Goal: Use online tool/utility: Use online tool/utility

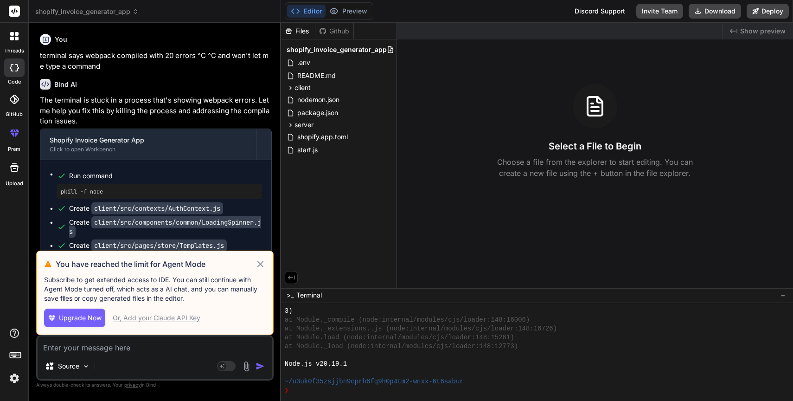
scroll to position [273, 0]
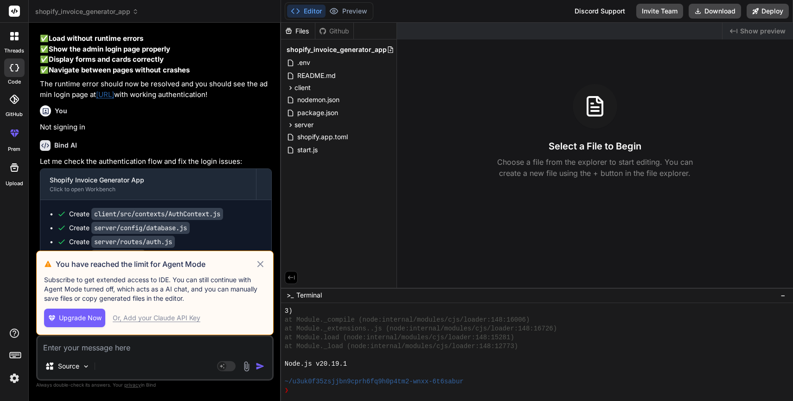
click at [257, 266] on icon at bounding box center [260, 263] width 11 height 11
type textarea "x"
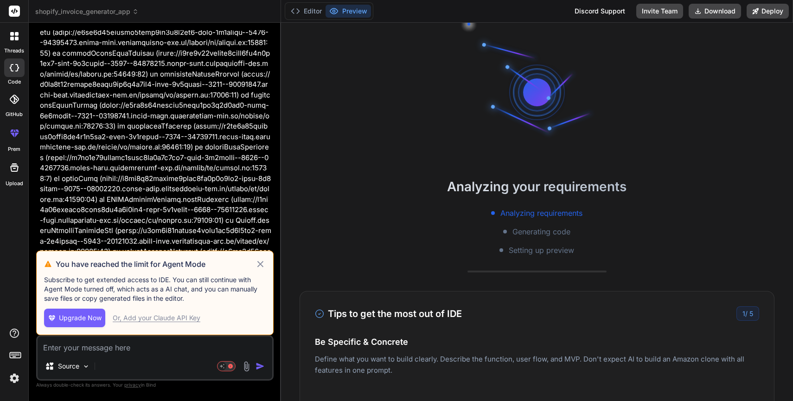
scroll to position [8623, 0]
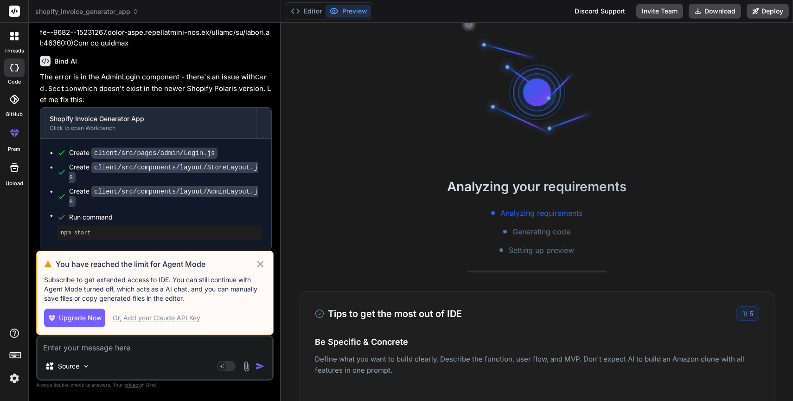
click at [261, 262] on icon at bounding box center [260, 263] width 11 height 11
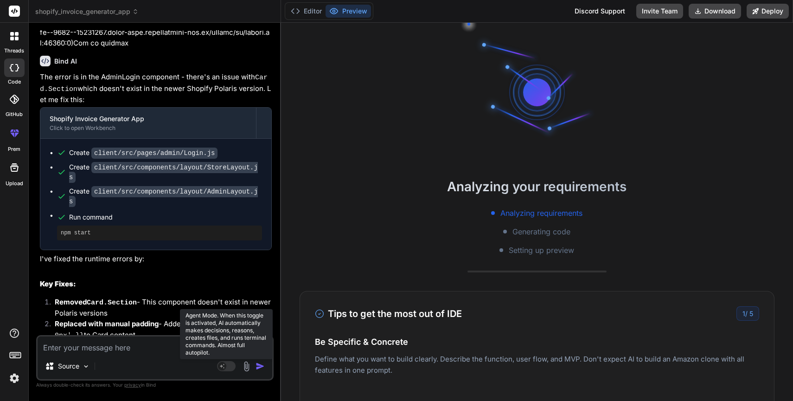
click at [225, 366] on rect at bounding box center [222, 366] width 8 height 8
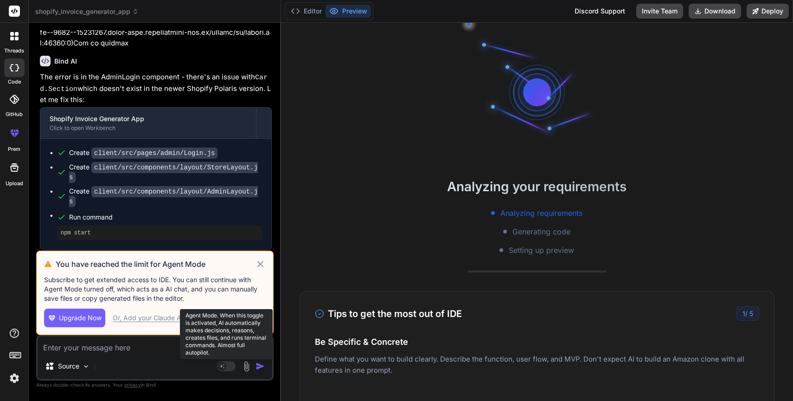
click at [225, 366] on rect at bounding box center [222, 366] width 8 height 8
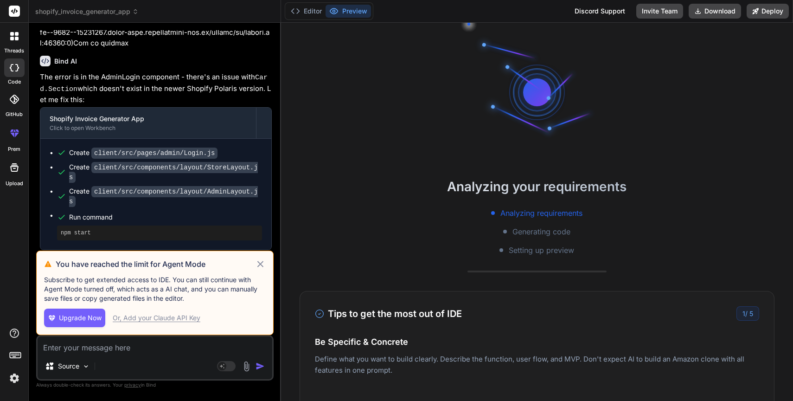
click at [258, 264] on icon at bounding box center [260, 263] width 11 height 11
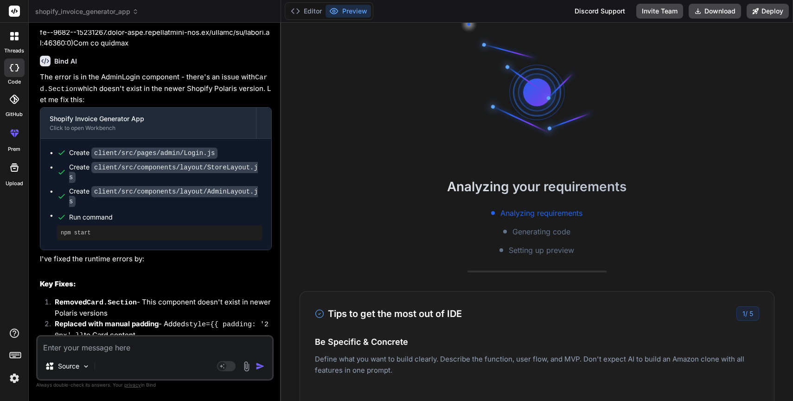
click at [153, 352] on textarea at bounding box center [155, 344] width 235 height 17
paste textarea "https://www.proptechlabs.com/bricks-agent"
type textarea "x"
type textarea "https://www.proptechlabs.com/bricks-agent"
type textarea "x"
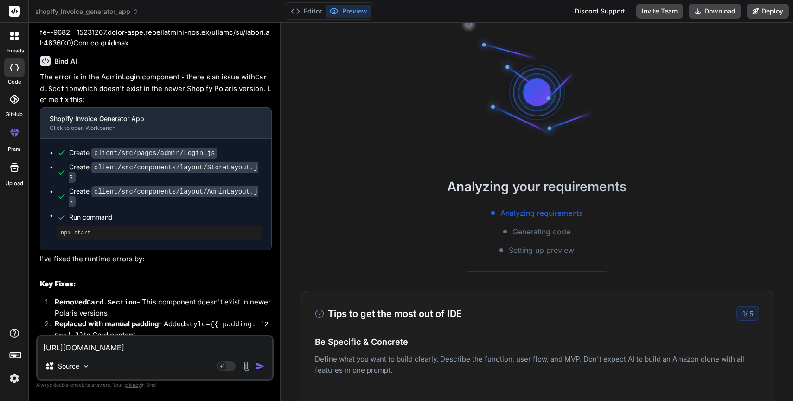
type textarea "Mhttps://www.proptechlabs.com/bricks-agent"
type textarea "x"
type textarea "Mahttps://www.proptechlabs.com/bricks-agent"
type textarea "x"
type textarea "Makhttps://www.proptechlabs.com/bricks-agent"
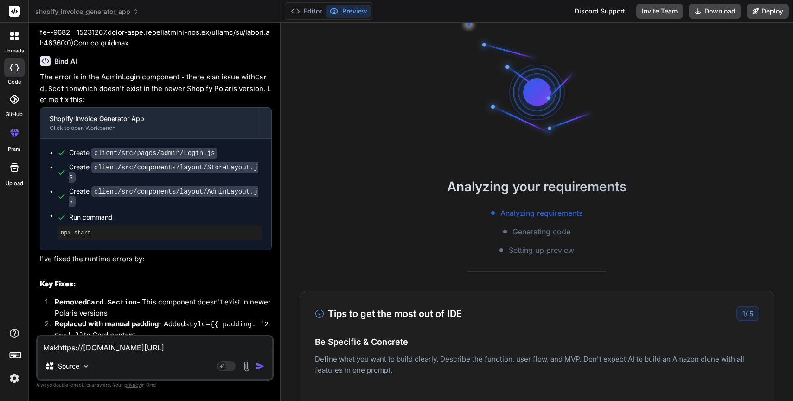
type textarea "x"
type textarea "Makehttps://www.proptechlabs.com/bricks-agent"
type textarea "x"
type textarea "Make ahttps://www.proptechlabs.com/bricks-agent"
type textarea "x"
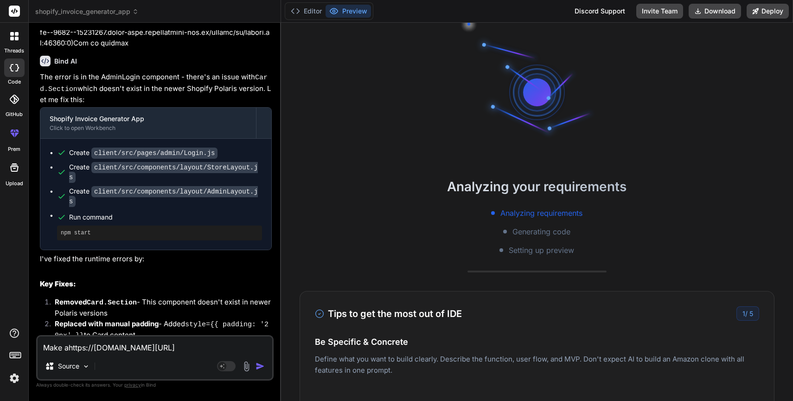
type textarea "Make a https://www.proptechlabs.com/bricks-agent"
type textarea "x"
type textarea "Make a whttps://www.proptechlabs.com/bricks-agent"
type textarea "x"
type textarea "Make a wehttps://www.proptechlabs.com/bricks-agent"
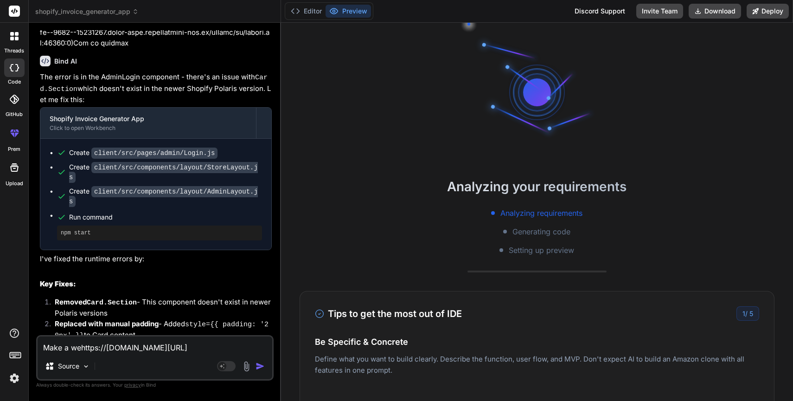
type textarea "x"
type textarea "Make a webhttps://www.proptechlabs.com/bricks-agent"
type textarea "x"
type textarea "Make a websihttps://www.proptechlabs.com/bricks-agent"
type textarea "x"
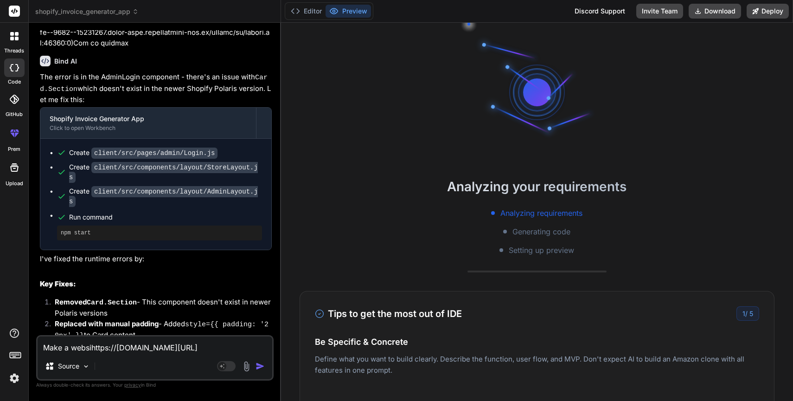
type textarea "Make a websithttps://www.proptechlabs.com/bricks-agent"
type textarea "x"
type textarea "Make a website https://www.proptechlabs.com/bricks-agent"
type textarea "x"
type textarea "Make a website fohttps://www.proptechlabs.com/bricks-agent"
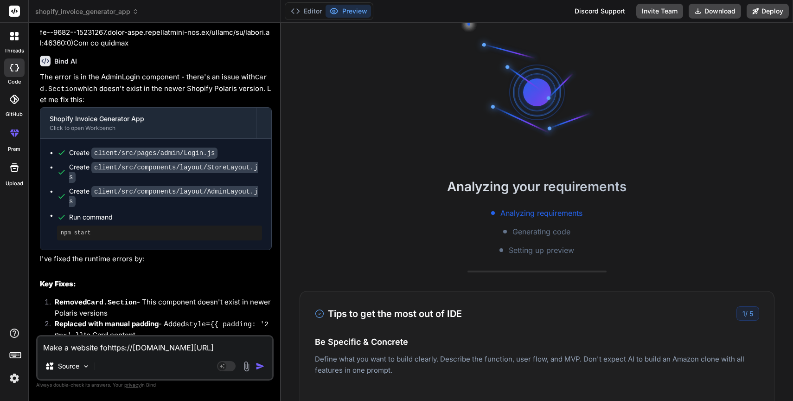
type textarea "x"
type textarea "Make a website for https://www.proptechlabs.com/bricks-agent"
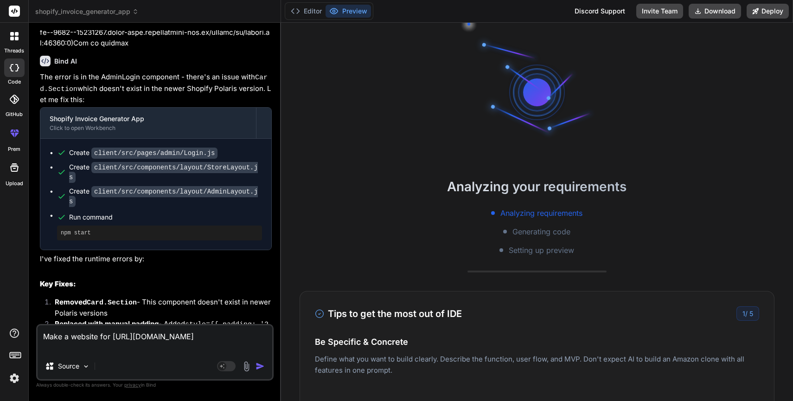
type textarea "x"
type textarea "Make a website for ahttps://www.proptechlabs.com/bricks-agent"
type textarea "x"
type textarea "Make a website for a https://www.proptechlabs.com/bricks-agent"
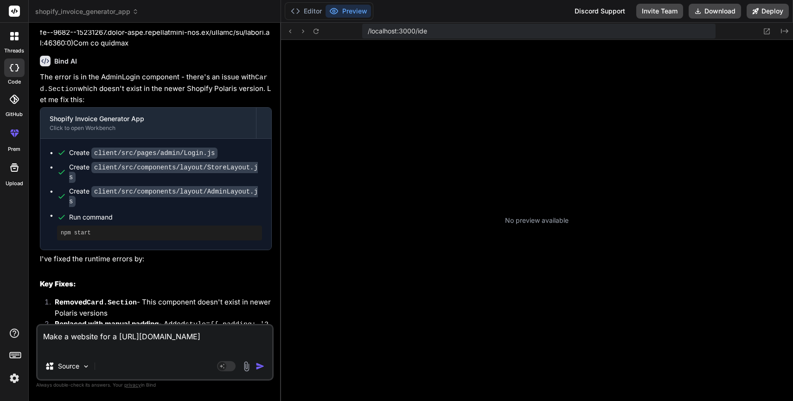
scroll to position [273, 0]
type textarea "x"
type textarea "Make a website lhttps://www.proptechlabs.com/bricks-agent"
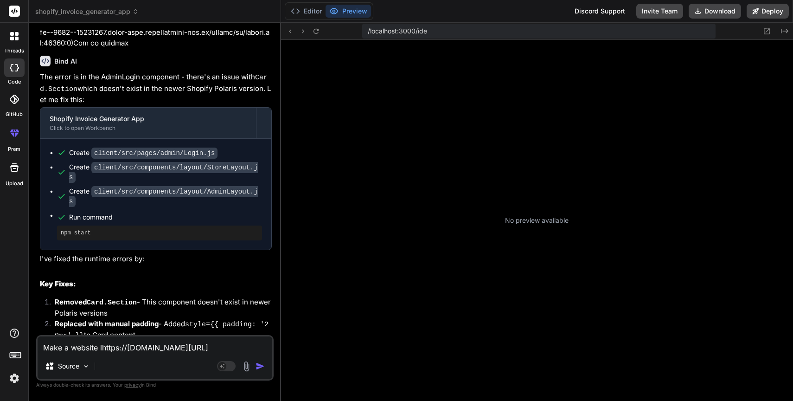
type textarea "x"
type textarea "Make a website lihttps://www.proptechlabs.com/bricks-agent"
type textarea "x"
type textarea "Make a website likehttps://www.proptechlabs.com/bricks-agent"
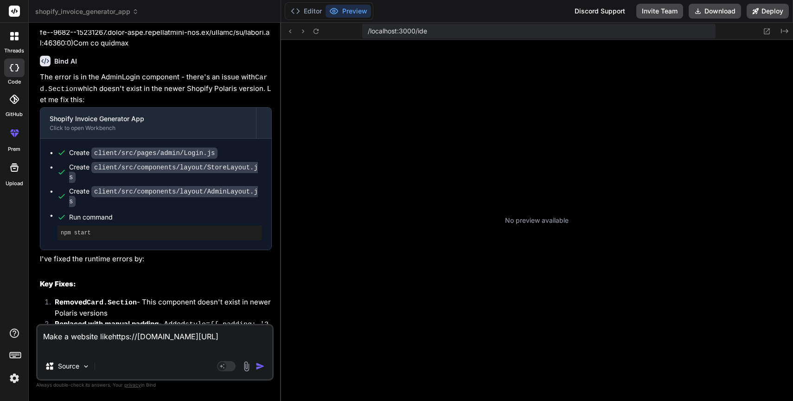
type textarea "x"
type textarea "Make a website like https://www.proptechlabs.com/bricks-agent"
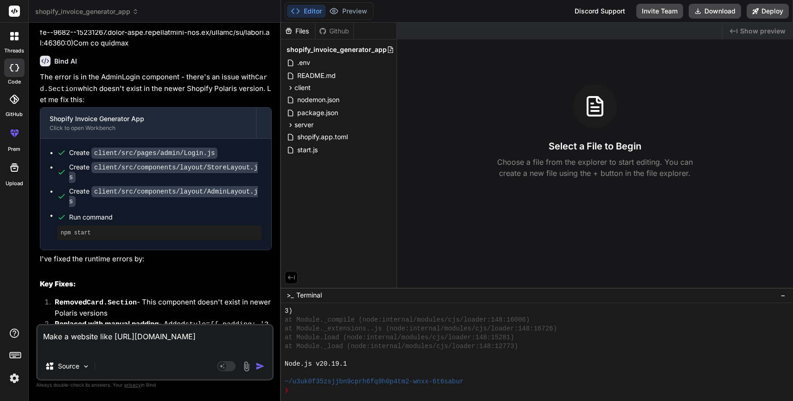
type textarea "x"
type textarea "Make a website like https://www.proptechlabs.com/bricks-agent"
type textarea "x"
type textarea "Make a website like https://www.proptechlabs.com/bricks-agent w"
type textarea "x"
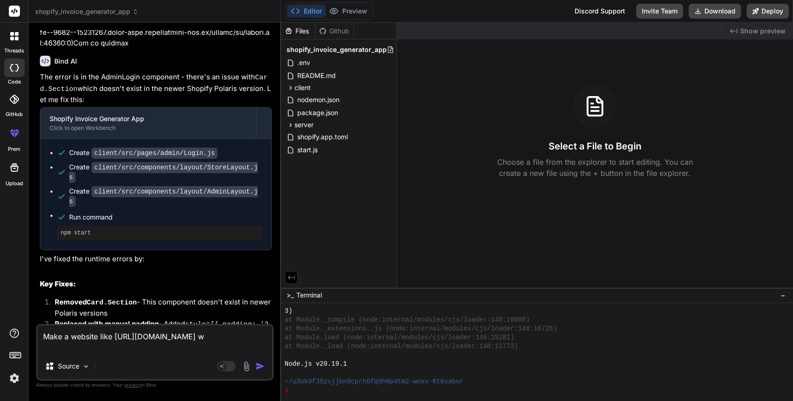
type textarea "Make a website like https://www.proptechlabs.com/bricks-agent wh"
type textarea "x"
type textarea "Make a website like https://www.proptechlabs.com/bricks-agent whic"
type textarea "x"
type textarea "Make a website like https://www.proptechlabs.com/bricks-agent which"
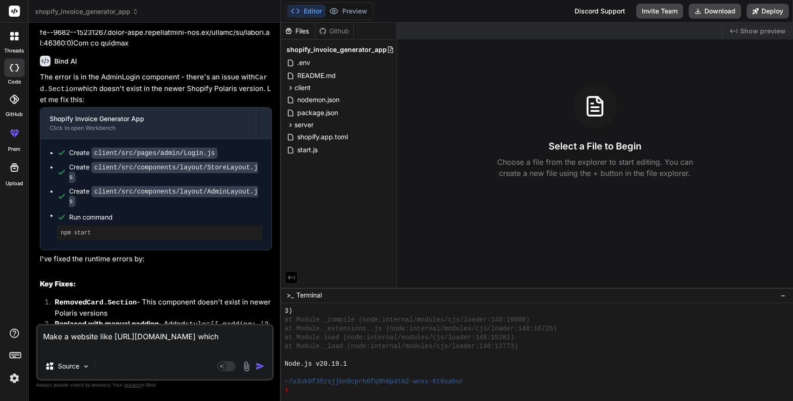
type textarea "x"
type textarea "Make a website like https://www.proptechlabs.com/bricks-agent which"
type textarea "x"
type textarea "Make a website like https://www.proptechlabs.com/bricks-agent which i"
type textarea "x"
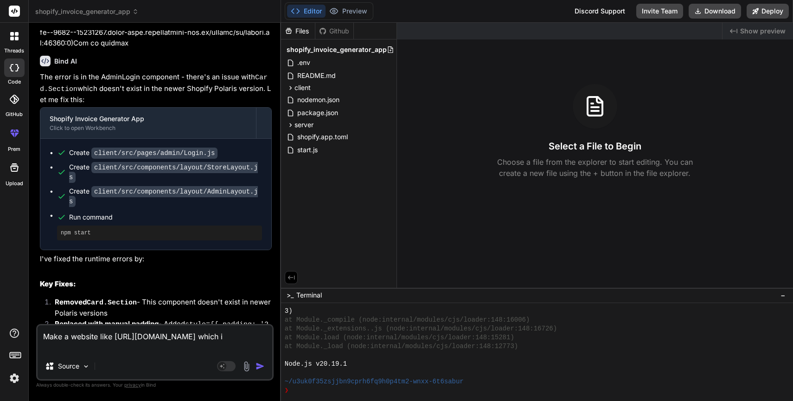
type textarea "Make a website like https://www.proptechlabs.com/bricks-agent which is"
type textarea "x"
type textarea "Make a website like https://www.proptechlabs.com/bricks-agent which is"
type textarea "x"
type textarea "Make a website like https://www.proptechlabs.com/bricks-agent which is f"
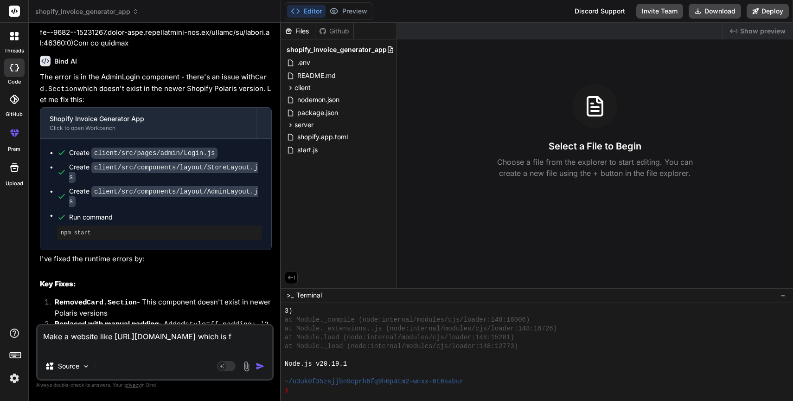
type textarea "x"
type textarea "Make a website like https://www.proptechlabs.com/bricks-agent which is fo"
type textarea "x"
type textarea "Make a website like https://www.proptechlabs.com/bricks-agent which is for"
type textarea "x"
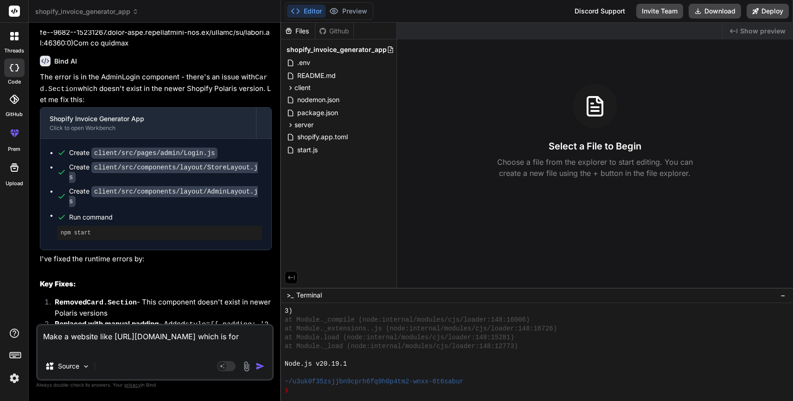
type textarea "Make a website like https://www.proptechlabs.com/bricks-agent which is for"
type textarea "x"
type textarea "Make a website like https://www.proptechlabs.com/bricks-agent which is for a"
type textarea "x"
type textarea "Make a website like https://www.proptechlabs.com/bricks-agent which is for a"
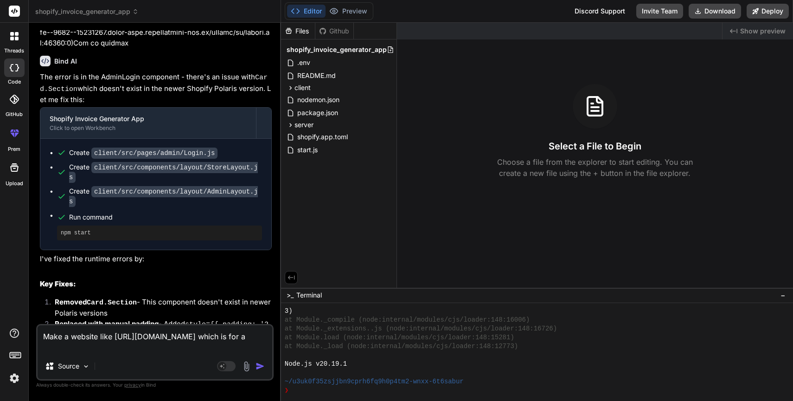
paste textarea "Transform your property management experience Our solutions are built to suppor…"
type textarea "x"
type textarea "Make a website like https://www.proptechlabs.com/bricks-agent which is for a Tr…"
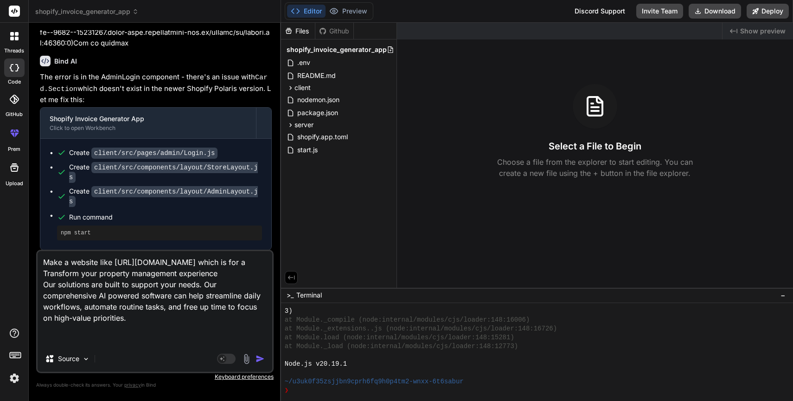
type textarea "x"
type textarea "Make a website like https://www.proptechlabs.com/bricks-agent which is for aPro…"
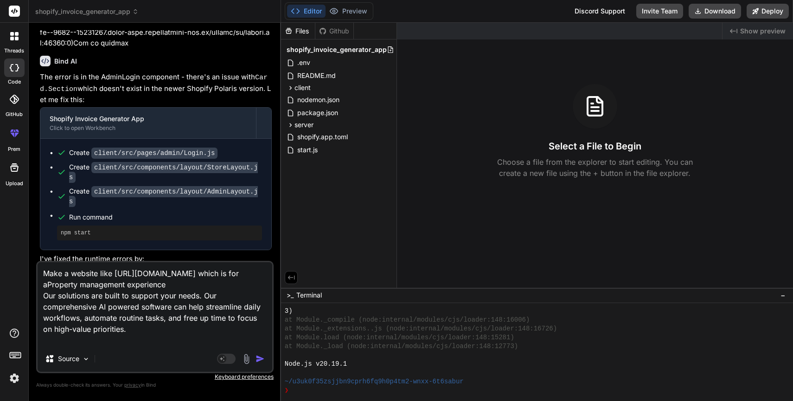
type textarea "x"
type textarea "Make a website like https://www.proptechlabs.com/bricks-agent which is for a Pr…"
type textarea "x"
type textarea "Make a website like https://www.proptechlabs.com/bricks-agent which is for a Pr…"
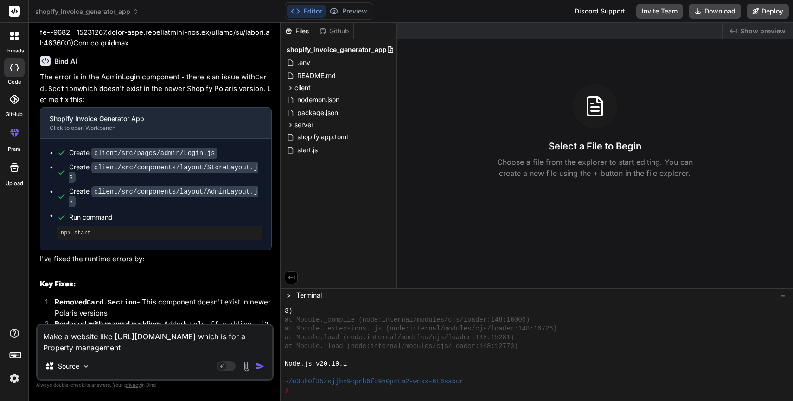
type textarea "x"
type textarea "Make a website like https://www.proptechlabs.com/bricks-agent which is for a Pr…"
type textarea "x"
type textarea "Make a website like https://www.proptechlabs.com/bricks-agent which is for a Pr…"
type textarea "x"
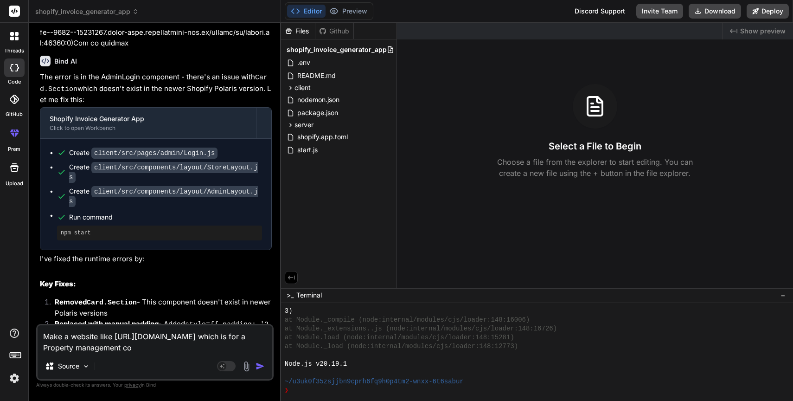
type textarea "Make a website like https://www.proptechlabs.com/bricks-agent which is for a Pr…"
type textarea "x"
type textarea "Make a website like https://www.proptechlabs.com/bricks-agent which is for a Pr…"
type textarea "x"
type textarea "Make a website like https://www.proptechlabs.com/bricks-agent which is for a Pr…"
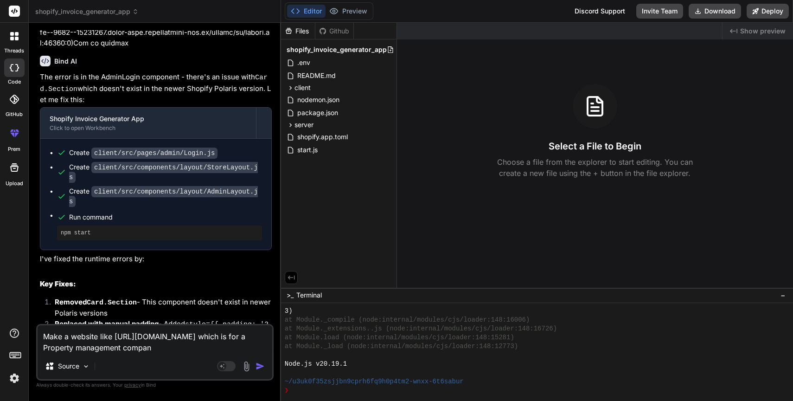
type textarea "x"
type textarea "Make a website like https://www.proptechlabs.com/bricks-agent which is for a Pr…"
type textarea "x"
type textarea "Make a website like https://www.proptechlabs.com/bricks-agent which is for a Pr…"
type textarea "x"
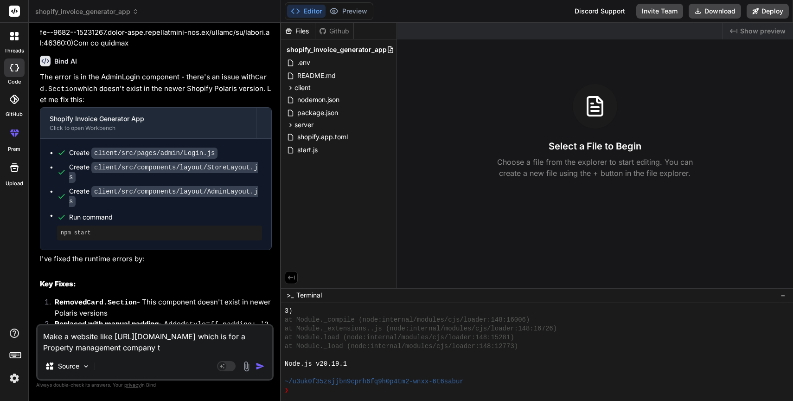
type textarea "Make a website like https://www.proptechlabs.com/bricks-agent which is for a Pr…"
type textarea "x"
type textarea "Make a website like https://www.proptechlabs.com/bricks-agent which is for a Pr…"
type textarea "x"
type textarea "Make a website like https://www.proptechlabs.com/bricks-agent which is for a Pr…"
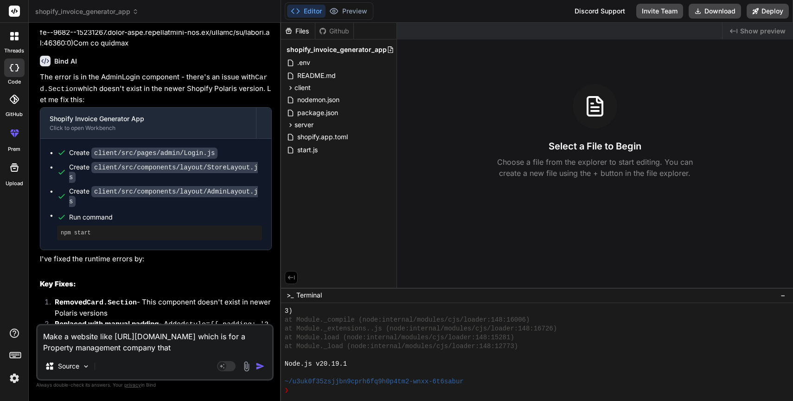
type textarea "x"
type textarea "Make a website like https://www.proptechlabs.com/bricks-agent which is for a Pr…"
type textarea "x"
type textarea "Make a website like https://www.proptechlabs.com/bricks-agent which is for a Pr…"
type textarea "x"
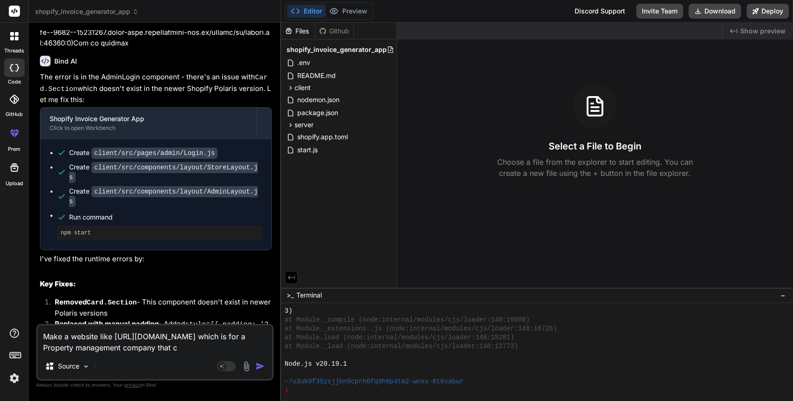
type textarea "Make a website like https://www.proptechlabs.com/bricks-agent which is for a Pr…"
type textarea "x"
type textarea "Make a website like https://www.proptechlabs.com/bricks-agent which is for a Pr…"
type textarea "x"
type textarea "Make a website like https://www.proptechlabs.com/bricks-agent which is for a Pr…"
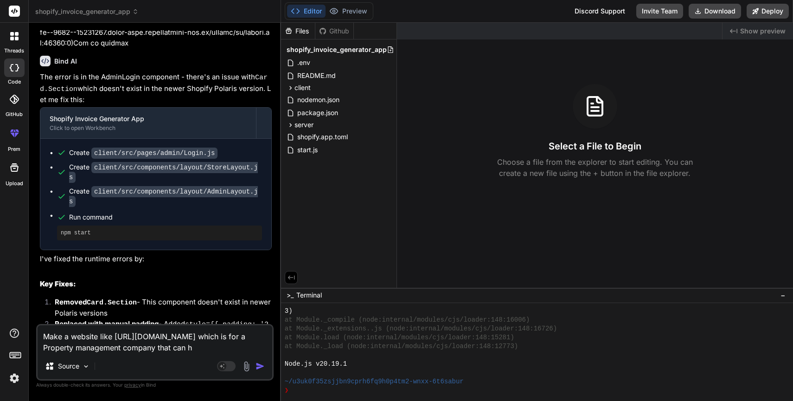
type textarea "x"
type textarea "Make a website like https://www.proptechlabs.com/bricks-agent which is for a Pr…"
type textarea "x"
type textarea "Make a website like https://www.proptechlabs.com/bricks-agent which is for a Pr…"
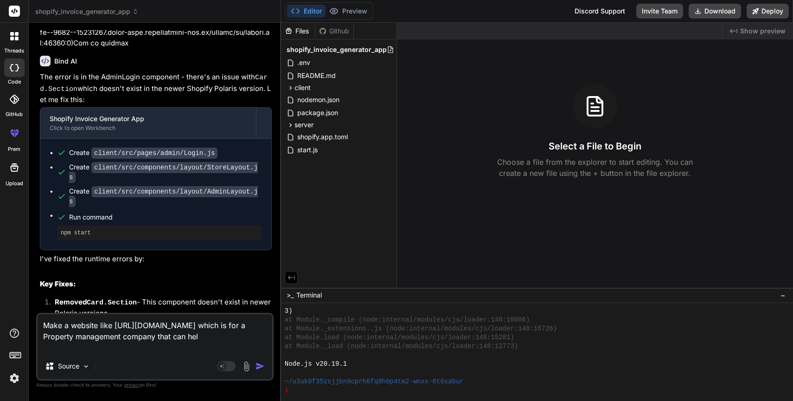
type textarea "x"
type textarea "Make a website like https://www.proptechlabs.com/bricks-agent which is for a Pr…"
type textarea "x"
type textarea "Make a website like https://www.proptechlabs.com/bricks-agent which is for a Pr…"
type textarea "x"
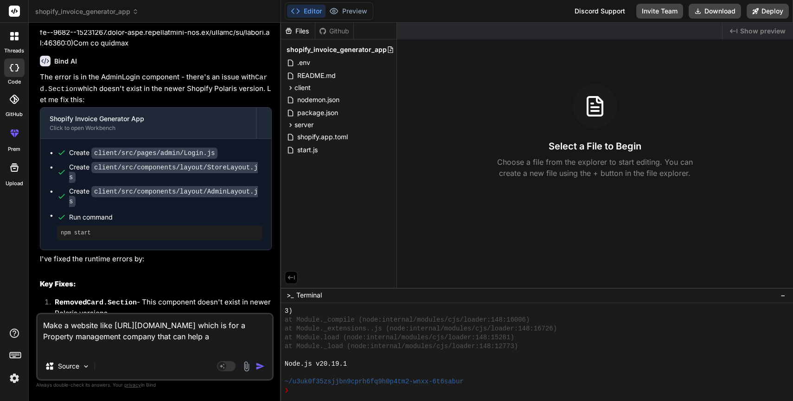
type textarea "Make a website like https://www.proptechlabs.com/bricks-agent which is for a Pr…"
type textarea "x"
type textarea "Make a website like https://www.proptechlabs.com/bricks-agent which is for a Pr…"
type textarea "x"
type textarea "Make a website like https://www.proptechlabs.com/bricks-agent which is for a Pr…"
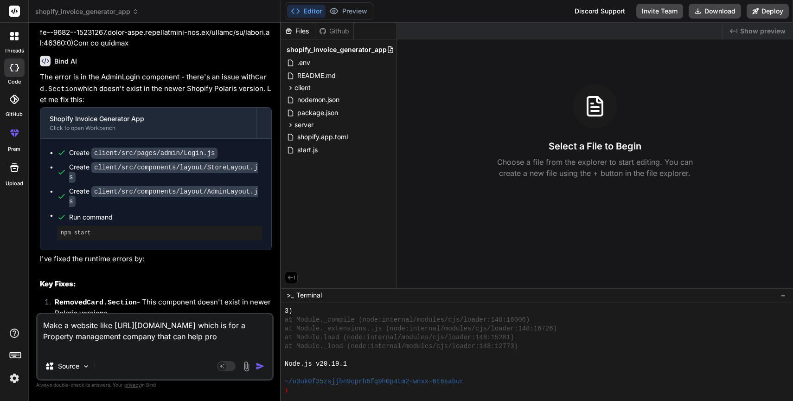
type textarea "x"
type textarea "Make a website like https://www.proptechlabs.com/bricks-agent which is for a Pr…"
type textarea "x"
type textarea "Make a website like https://www.proptechlabs.com/bricks-agent which is for a Pr…"
type textarea "x"
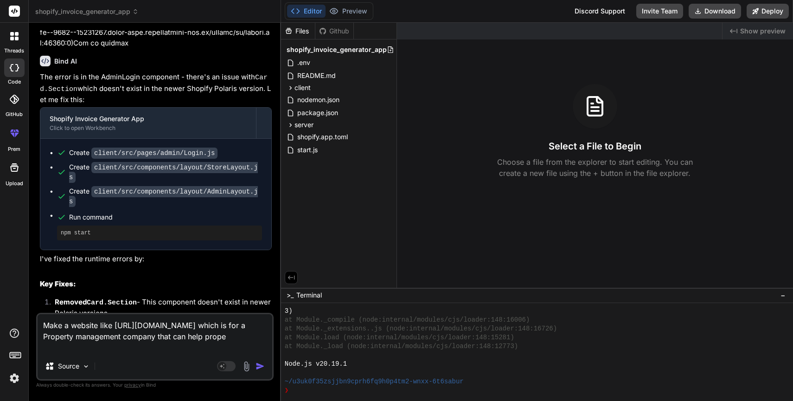
type textarea "Make a website like https://www.proptechlabs.com/bricks-agent which is for a Pr…"
type textarea "x"
type textarea "Make a website like https://www.proptechlabs.com/bricks-agent which is for a Pr…"
type textarea "x"
type textarea "Make a website like https://www.proptechlabs.com/bricks-agent which is for a Pr…"
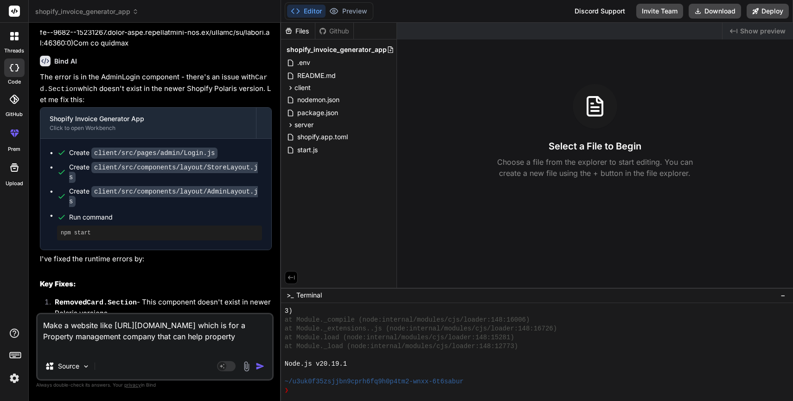
type textarea "x"
type textarea "Make a website like https://www.proptechlabs.com/bricks-agent which is for a Pr…"
type textarea "x"
type textarea "Make a website like https://www.proptechlabs.com/bricks-agent which is for a Pr…"
type textarea "x"
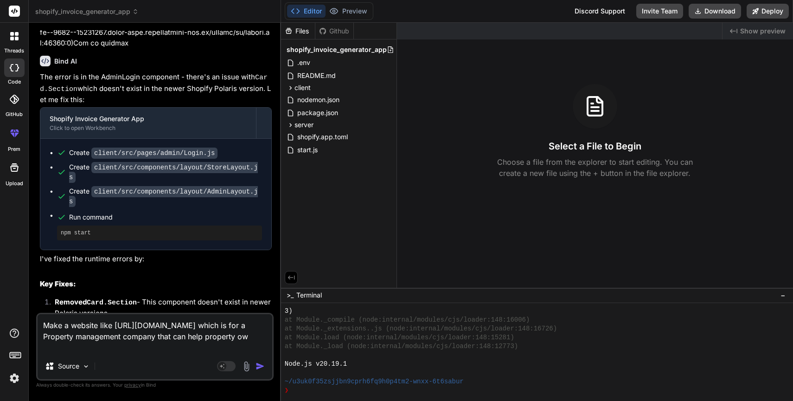
type textarea "Make a website like https://www.proptechlabs.com/bricks-agent which is for a Pr…"
type textarea "x"
type textarea "Make a website like https://www.proptechlabs.com/bricks-agent which is for a Pr…"
type textarea "x"
type textarea "Make a website like https://www.proptechlabs.com/bricks-agent which is for a Pr…"
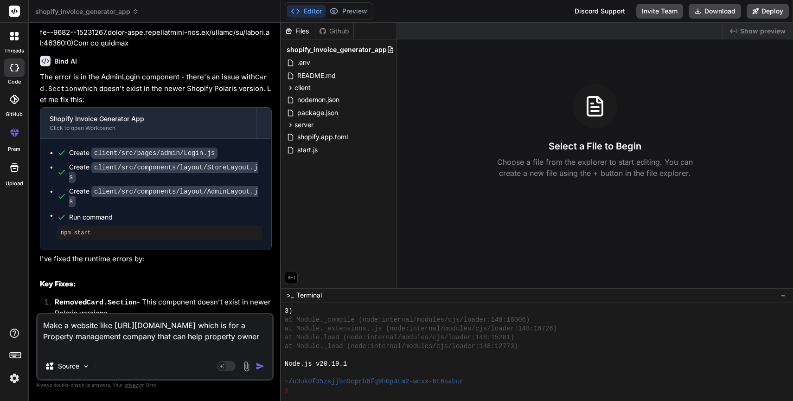
type textarea "x"
type textarea "Make a website like https://www.proptechlabs.com/bricks-agent which is for a Pr…"
type textarea "x"
type textarea "Make a website like https://www.proptechlabs.com/bricks-agent which is for a Pr…"
type textarea "x"
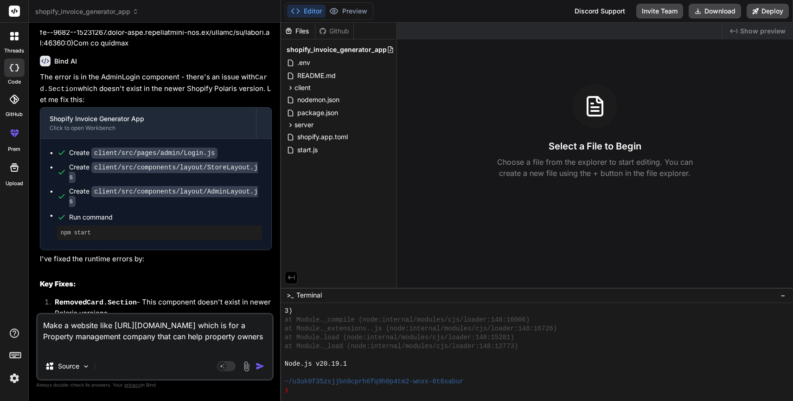
type textarea "Make a website like https://www.proptechlabs.com/bricks-agent which is for a Pr…"
type textarea "x"
type textarea "Make a website like https://www.proptechlabs.com/bricks-agent which is for a Pr…"
type textarea "x"
type textarea "Make a website like https://www.proptechlabs.com/bricks-agent which is for a Pr…"
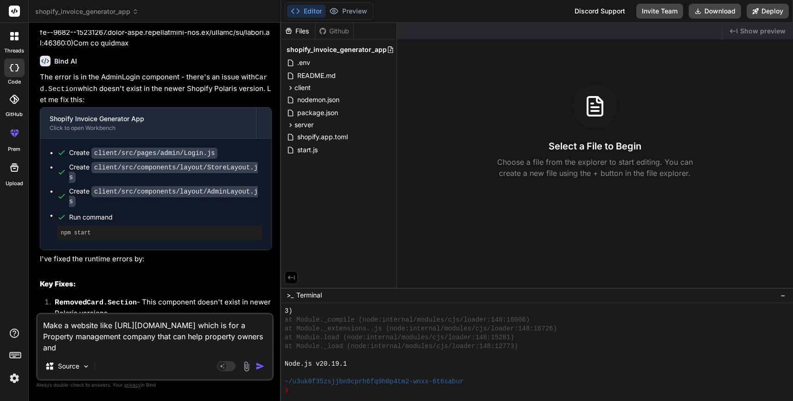
type textarea "x"
type textarea "Make a website like https://www.proptechlabs.com/bricks-agent which is for a Pr…"
type textarea "x"
type textarea "Make a website like https://www.proptechlabs.com/bricks-agent which is for a Pr…"
type textarea "x"
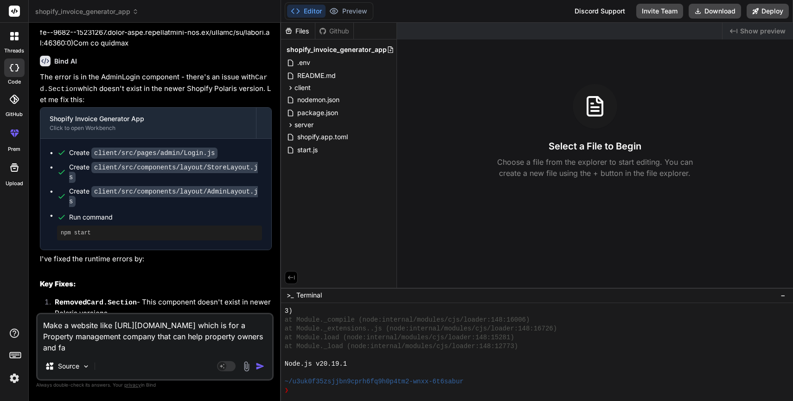
type textarea "Make a website like https://www.proptechlabs.com/bricks-agent which is for a Pr…"
type textarea "x"
type textarea "Make a website like https://www.proptechlabs.com/bricks-agent which is for a Pr…"
type textarea "x"
type textarea "Make a website like https://www.proptechlabs.com/bricks-agent which is for a Pr…"
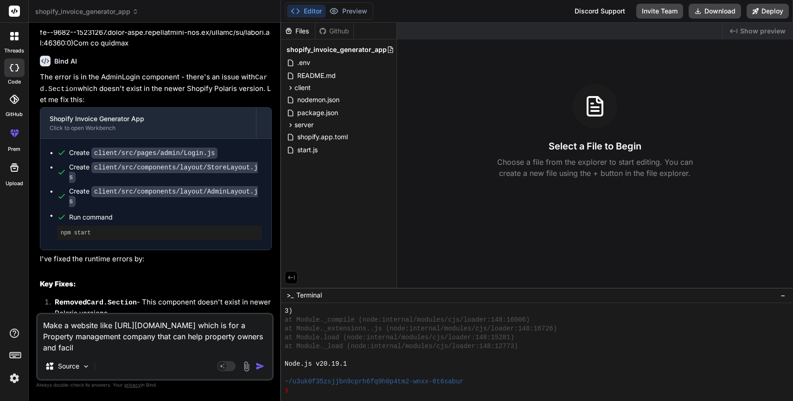
type textarea "x"
type textarea "Make a website like https://www.proptechlabs.com/bricks-agent which is for a Pr…"
type textarea "x"
type textarea "Make a website like https://www.proptechlabs.com/bricks-agent which is for a Pr…"
type textarea "x"
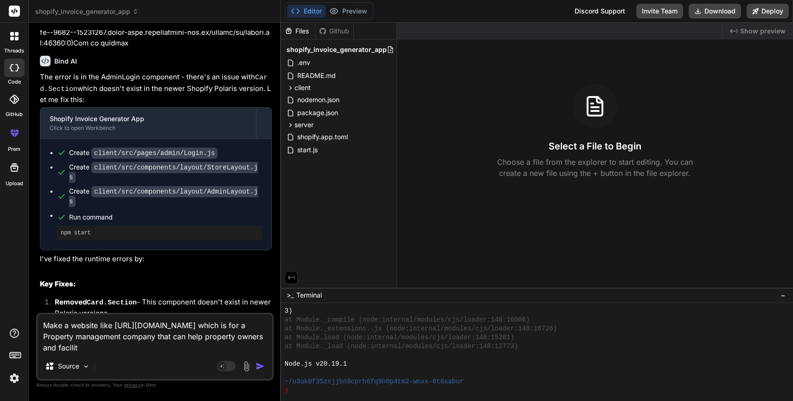
type textarea "Make a website like https://www.proptechlabs.com/bricks-agent which is for a Pr…"
type textarea "x"
type textarea "Make a website like https://www.proptechlabs.com/bricks-agent which is for a Pr…"
type textarea "x"
type textarea "Make a website like https://www.proptechlabs.com/bricks-agent which is for a Pr…"
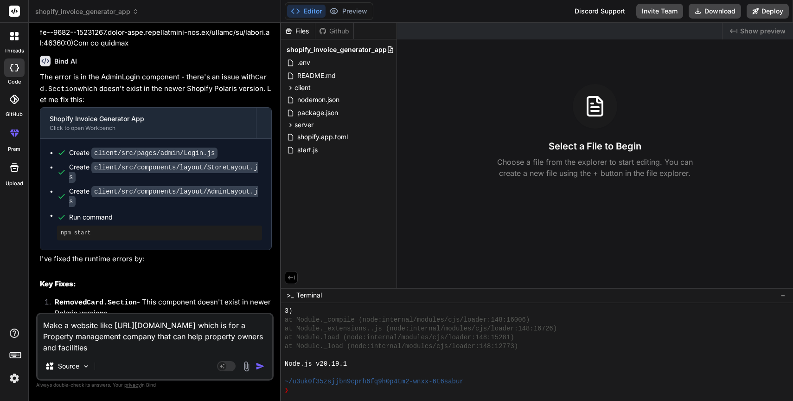
type textarea "x"
type textarea "Make a website like https://www.proptechlabs.com/bricks-agent which is for a Pr…"
type textarea "x"
type textarea "Make a website like https://www.proptechlabs.com/bricks-agent which is for a Pr…"
type textarea "x"
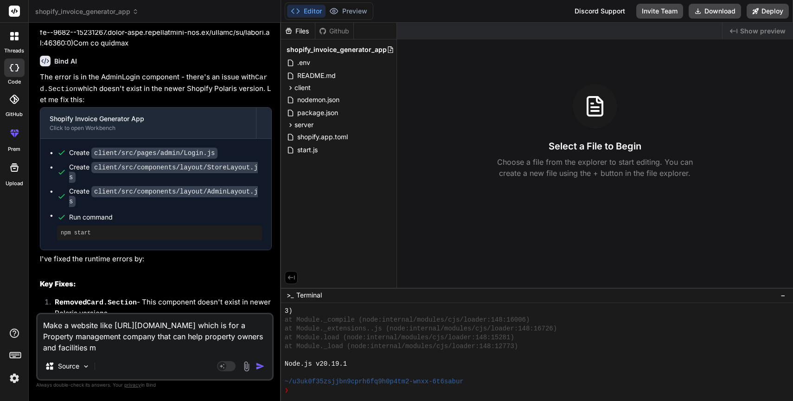
type textarea "Make a website like https://www.proptechlabs.com/bricks-agent which is for a Pr…"
type textarea "x"
type textarea "Make a website like https://www.proptechlabs.com/bricks-agent which is for a Pr…"
type textarea "x"
type textarea "Make a website like https://www.proptechlabs.com/bricks-agent which is for a Pr…"
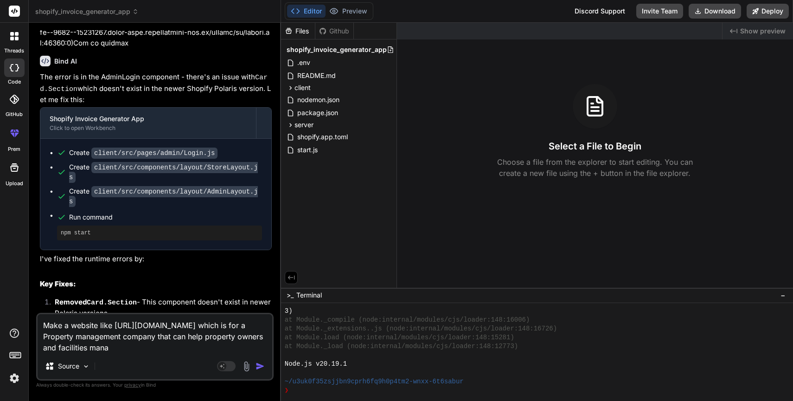
type textarea "x"
type textarea "Make a website like https://www.proptechlabs.com/bricks-agent which is for a Pr…"
type textarea "x"
type textarea "Make a website like https://www.proptechlabs.com/bricks-agent which is for a Pr…"
type textarea "x"
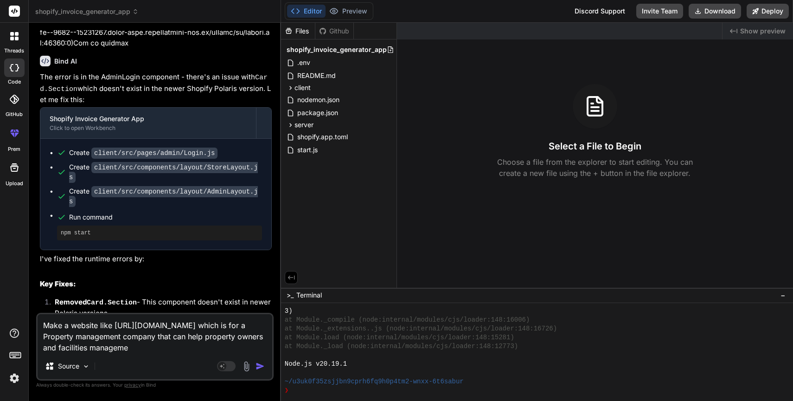
type textarea "Make a website like https://www.proptechlabs.com/bricks-agent which is for a Pr…"
type textarea "x"
type textarea "Make a website like https://www.proptechlabs.com/bricks-agent which is for a Pr…"
type textarea "x"
type textarea "Make a website like https://www.proptechlabs.com/bricks-agent which is for a Pr…"
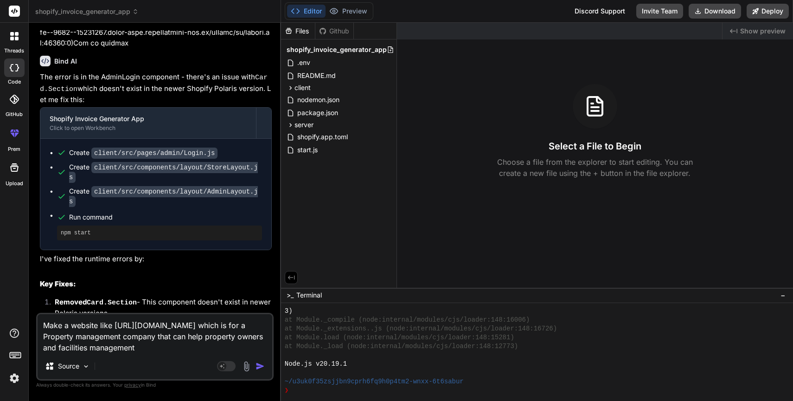
type textarea "x"
type textarea "Make a website like https://www.proptechlabs.com/bricks-agent which is for a Pr…"
type textarea "x"
type textarea "Make a website like https://www.proptechlabs.com/bricks-agent which is for a Pr…"
type textarea "x"
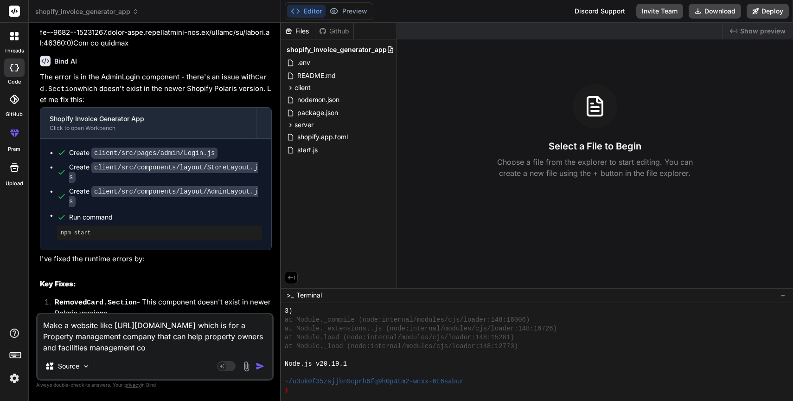
type textarea "Make a website like https://www.proptechlabs.com/bricks-agent which is for a Pr…"
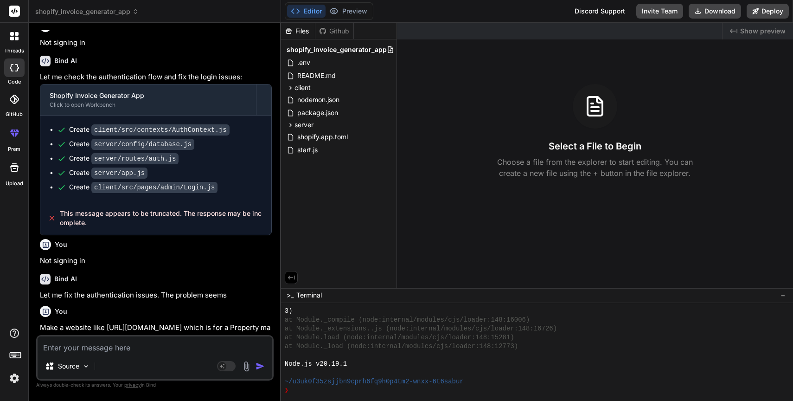
scroll to position [9180, 0]
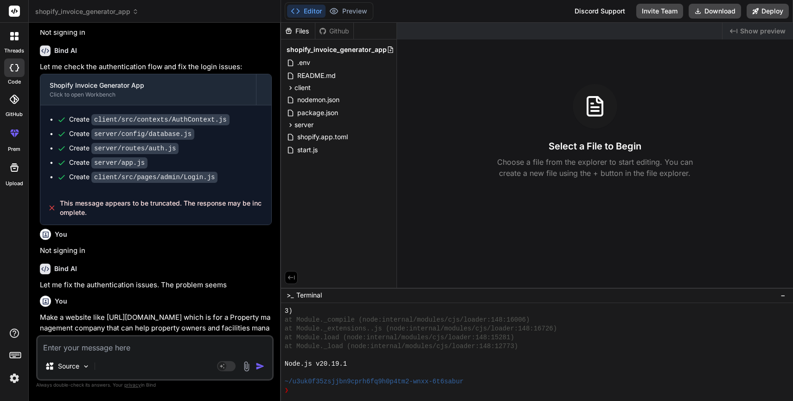
click at [128, 312] on p "Make a website like https://www.proptechlabs.com/bricks-agent which is for a Pr…" at bounding box center [156, 328] width 232 height 32
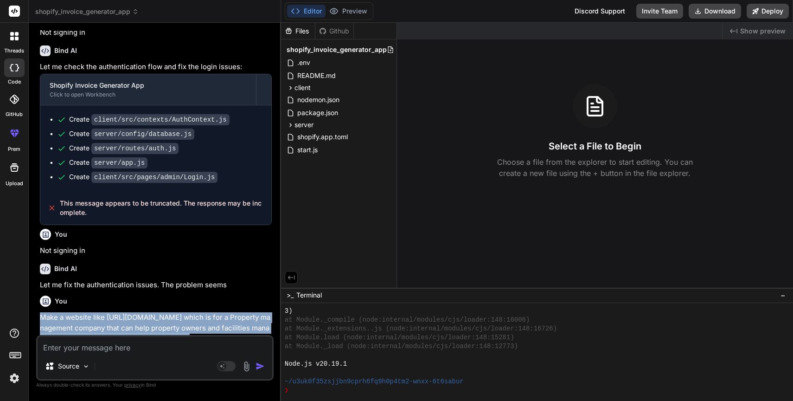
click at [128, 312] on p "Make a website like https://www.proptechlabs.com/bricks-agent which is for a Pr…" at bounding box center [156, 328] width 232 height 32
copy div "Make a website like https://www.proptechlabs.com/bricks-agent which is for a Pr…"
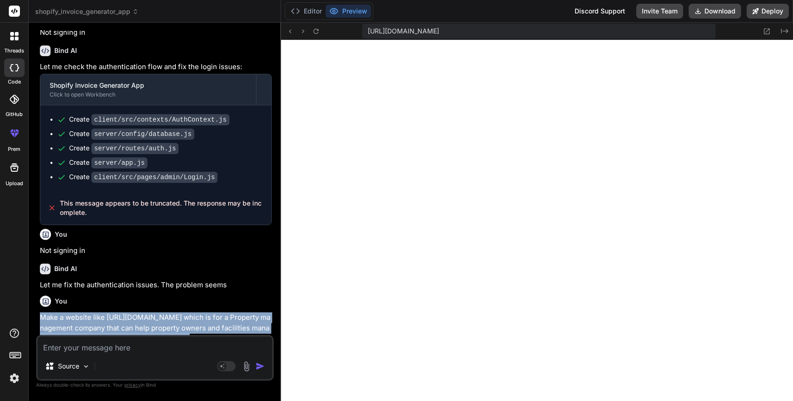
scroll to position [591, 0]
